Goal: Find specific page/section: Find specific page/section

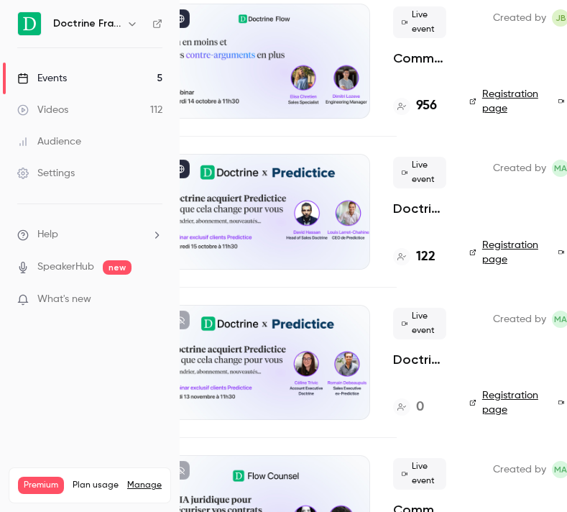
scroll to position [123, 142]
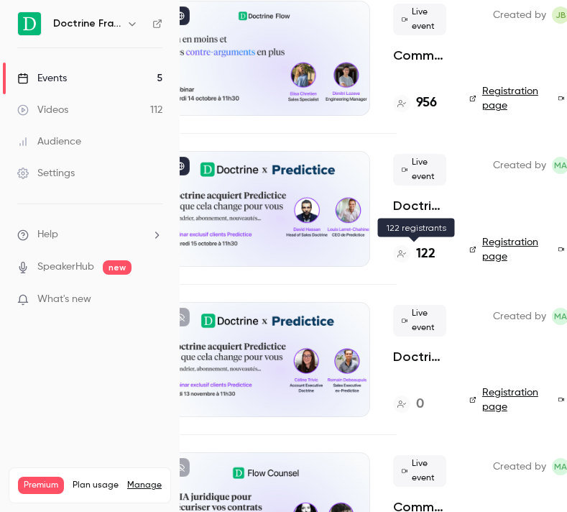
click at [426, 246] on h4 "122" at bounding box center [425, 253] width 19 height 19
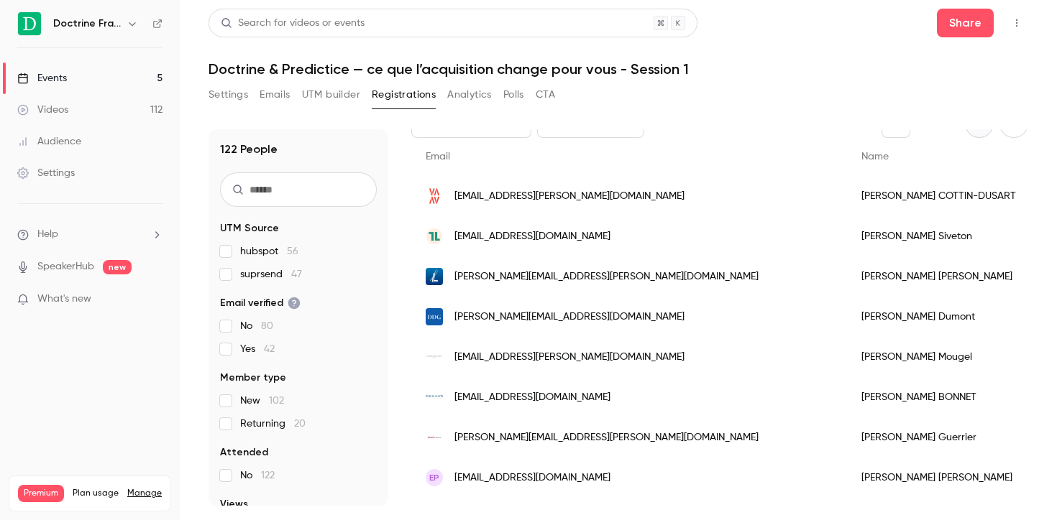
scroll to position [87, 0]
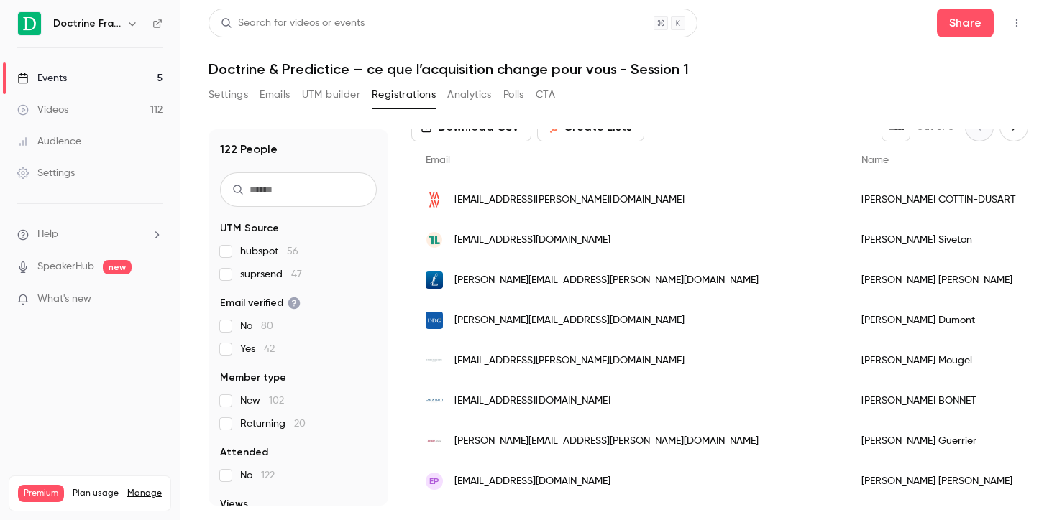
click at [237, 92] on button "Settings" at bounding box center [228, 94] width 40 height 23
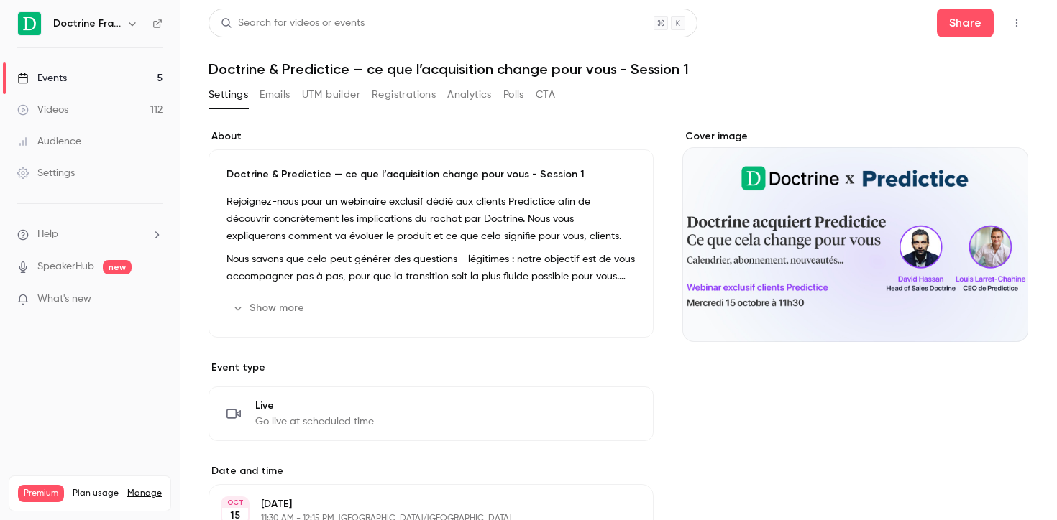
click at [566, 494] on div "Cover image" at bounding box center [855, 473] width 346 height 689
